Goal: Task Accomplishment & Management: Manage account settings

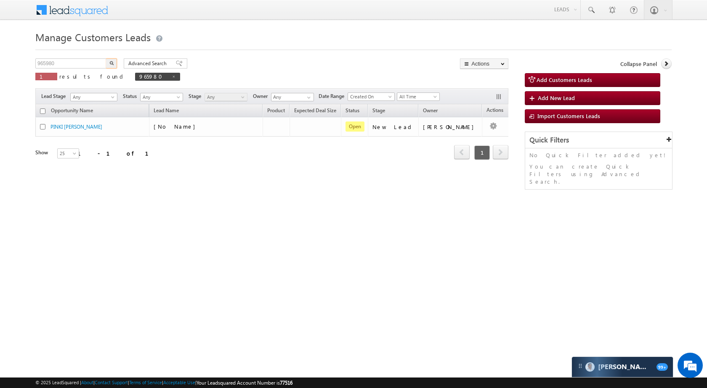
click at [77, 61] on input "965980" at bounding box center [71, 64] width 72 height 10
type input "792222"
click at [113, 62] on img "button" at bounding box center [111, 63] width 4 height 4
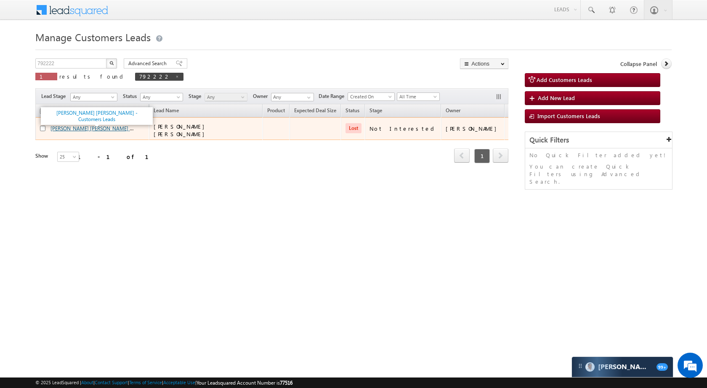
click at [65, 125] on link "[PERSON_NAME] [PERSON_NAME] - Customers Leads" at bounding box center [111, 128] width 120 height 7
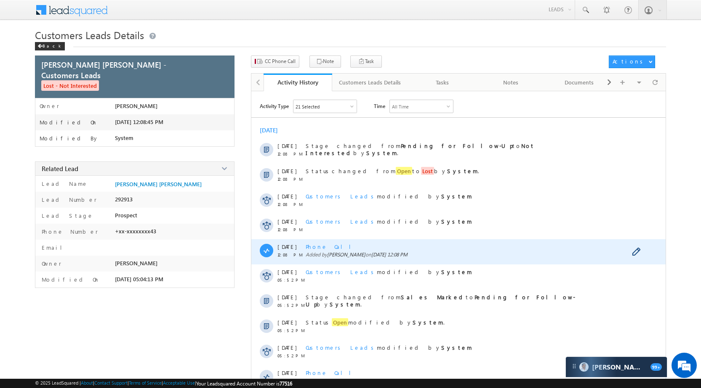
click at [325, 249] on span "Phone Call" at bounding box center [332, 246] width 52 height 7
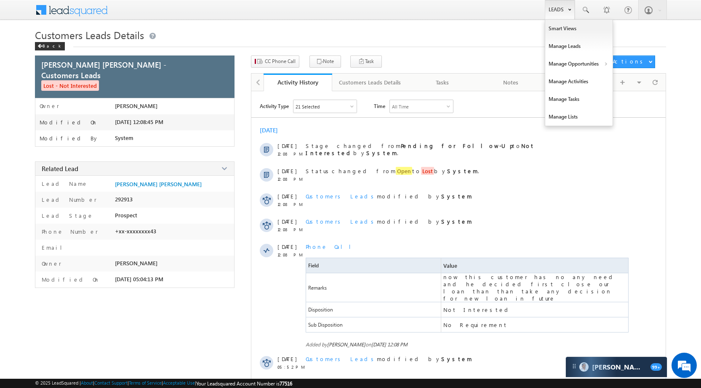
click at [555, 11] on link "Leads" at bounding box center [560, 9] width 30 height 19
click at [573, 67] on link "Manage Opportunities" at bounding box center [578, 64] width 67 height 18
click at [654, 79] on link "Customers Leads" at bounding box center [651, 82] width 77 height 18
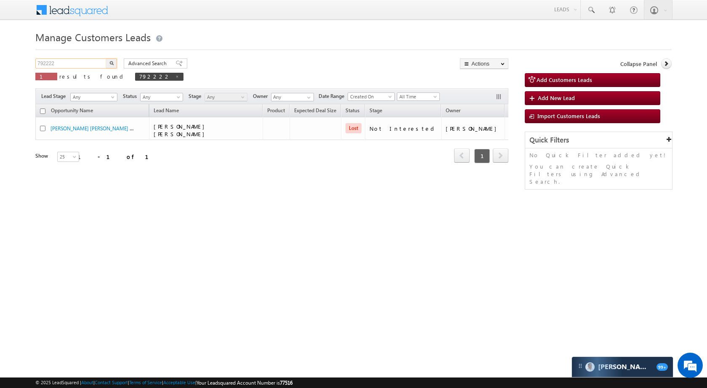
click at [69, 64] on input "792222" at bounding box center [71, 64] width 72 height 10
paste input "978409"
type input "978409"
click at [114, 61] on button "button" at bounding box center [111, 64] width 11 height 10
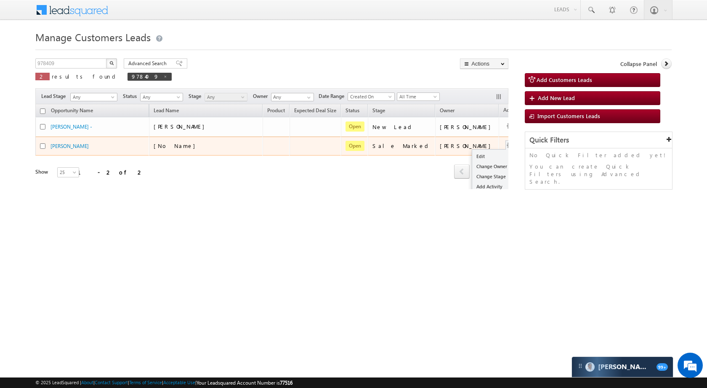
click at [503, 145] on div "Edit Change Owner Change Stage Add Activity Add Task Delete" at bounding box center [509, 146] width 13 height 11
click at [467, 150] on div "Satendra Dixit" at bounding box center [467, 146] width 55 height 8
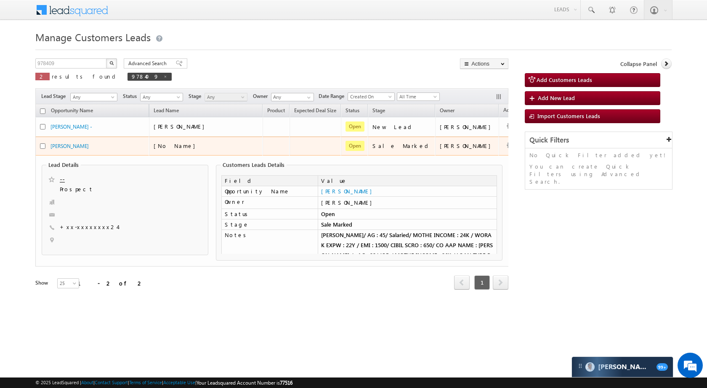
click at [470, 151] on td "Satendra Dixit" at bounding box center [467, 146] width 64 height 19
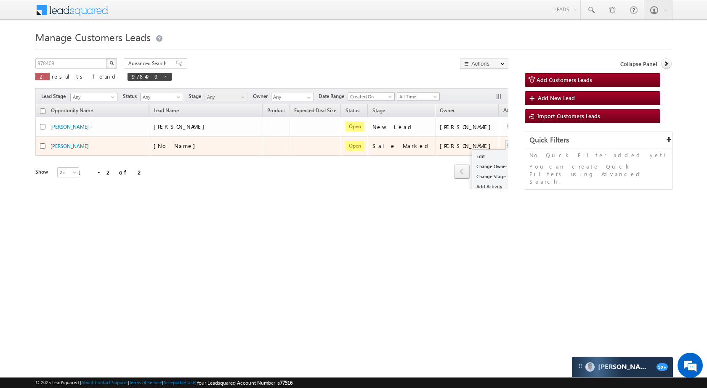
click at [503, 144] on div "Edit Change Owner Change Stage Add Activity Add Task Delete" at bounding box center [509, 146] width 13 height 11
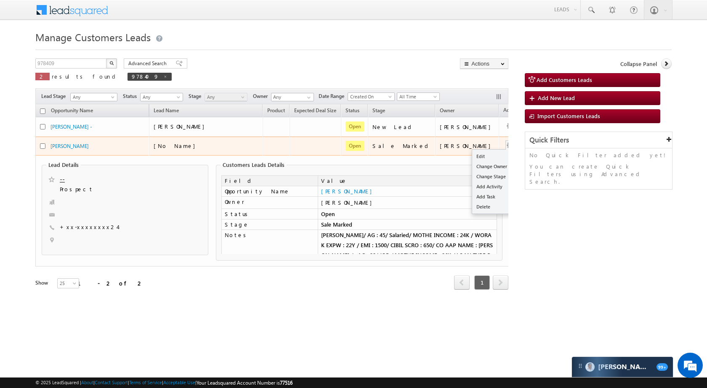
click at [506, 144] on button "button" at bounding box center [510, 145] width 8 height 8
click at [473, 152] on link "Edit" at bounding box center [493, 157] width 42 height 10
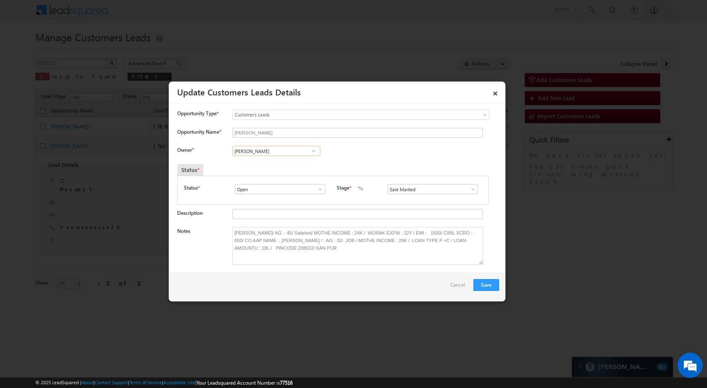
click at [293, 146] on input "Satendra Dixit" at bounding box center [276, 151] width 88 height 10
paste input "Dilshad Khan"
click at [284, 169] on span "dilshad.khan2@sgrlimited.in" at bounding box center [274, 168] width 76 height 6
type input "Dilshad Khan"
click at [488, 284] on button "Save" at bounding box center [487, 285] width 26 height 12
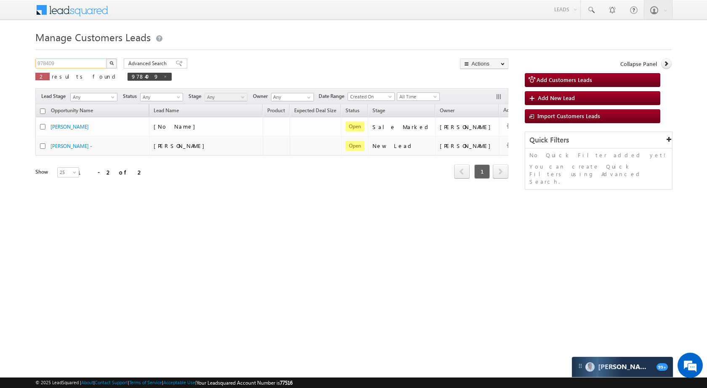
click at [58, 66] on input "978409" at bounding box center [71, 64] width 72 height 10
paste input "64393"
type input "964393"
click at [110, 63] on img "button" at bounding box center [111, 63] width 4 height 4
